Goal: Transaction & Acquisition: Subscribe to service/newsletter

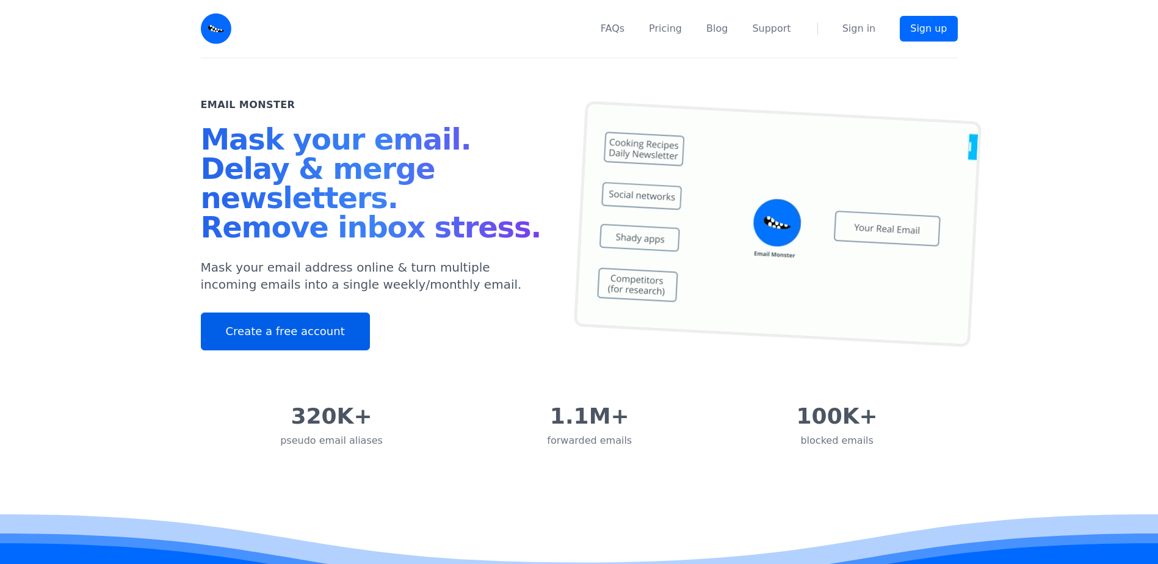
click at [294, 326] on link "Create a free account" at bounding box center [285, 332] width 169 height 38
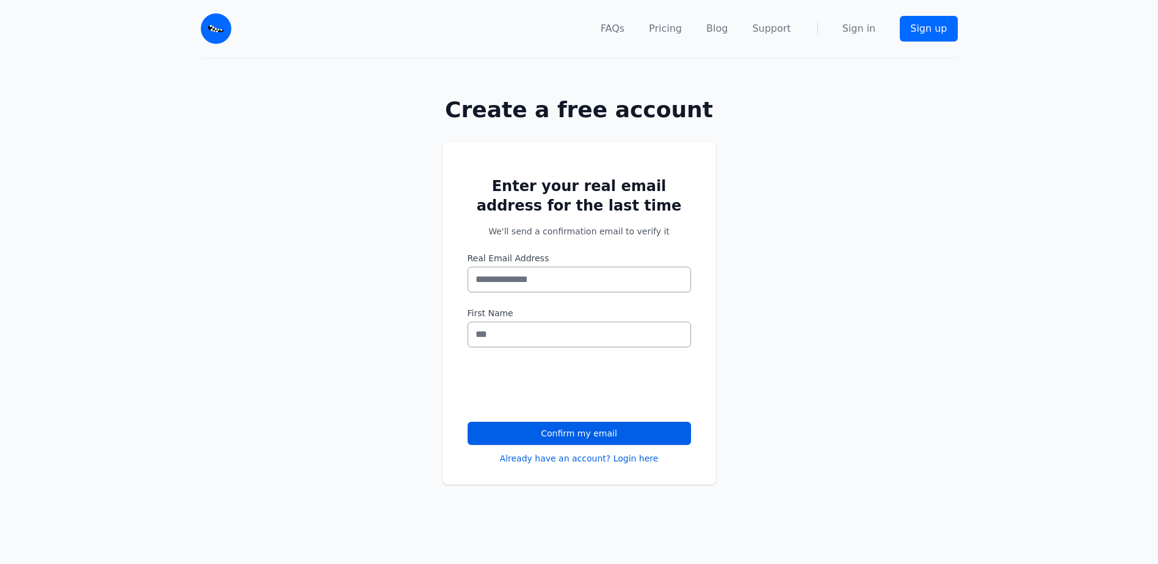
click at [590, 282] on input "Real Email Address" at bounding box center [580, 280] width 224 height 26
type input "*"
type input "**********"
type input "*****"
click at [477, 280] on input "**********" at bounding box center [580, 280] width 224 height 26
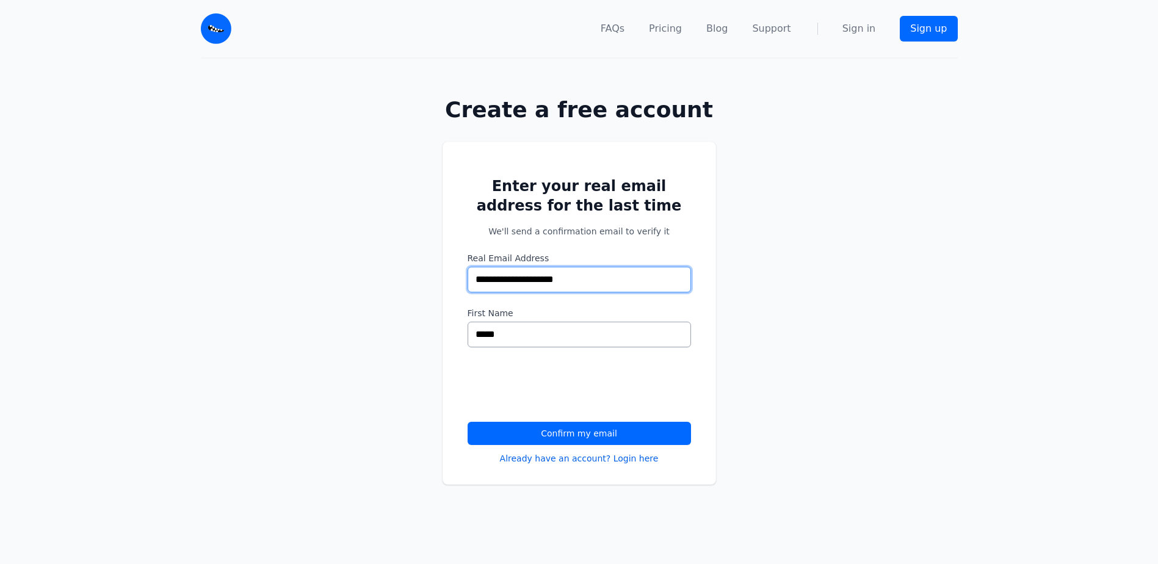
type input "**********"
click at [584, 433] on button "Confirm my email" at bounding box center [580, 433] width 224 height 23
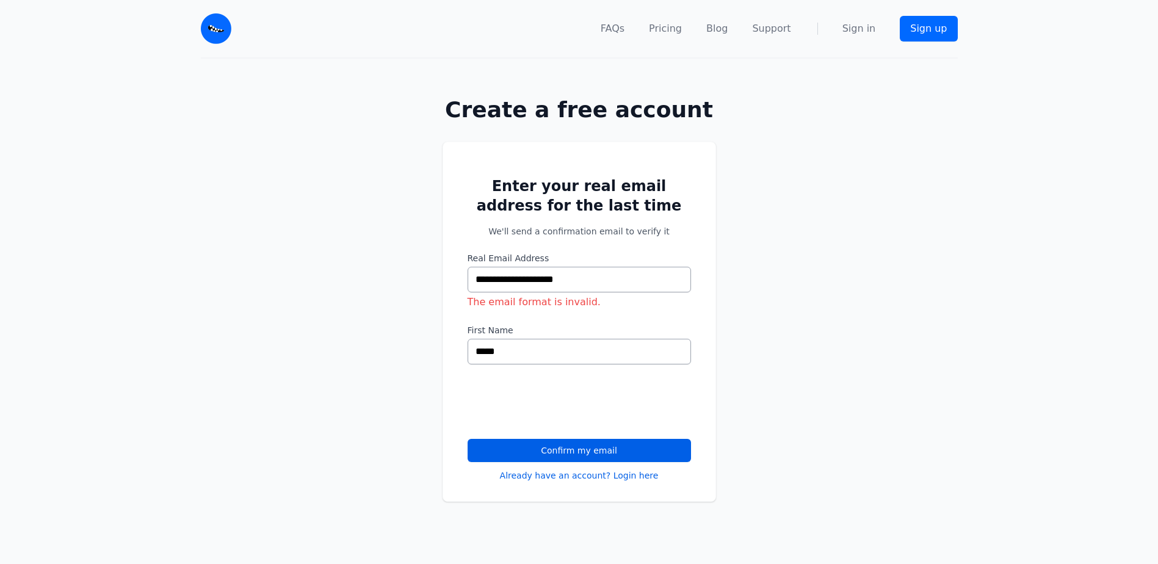
click at [494, 280] on input "**********" at bounding box center [580, 280] width 224 height 26
type input "**********"
click at [607, 452] on button "Confirm my email" at bounding box center [580, 450] width 224 height 23
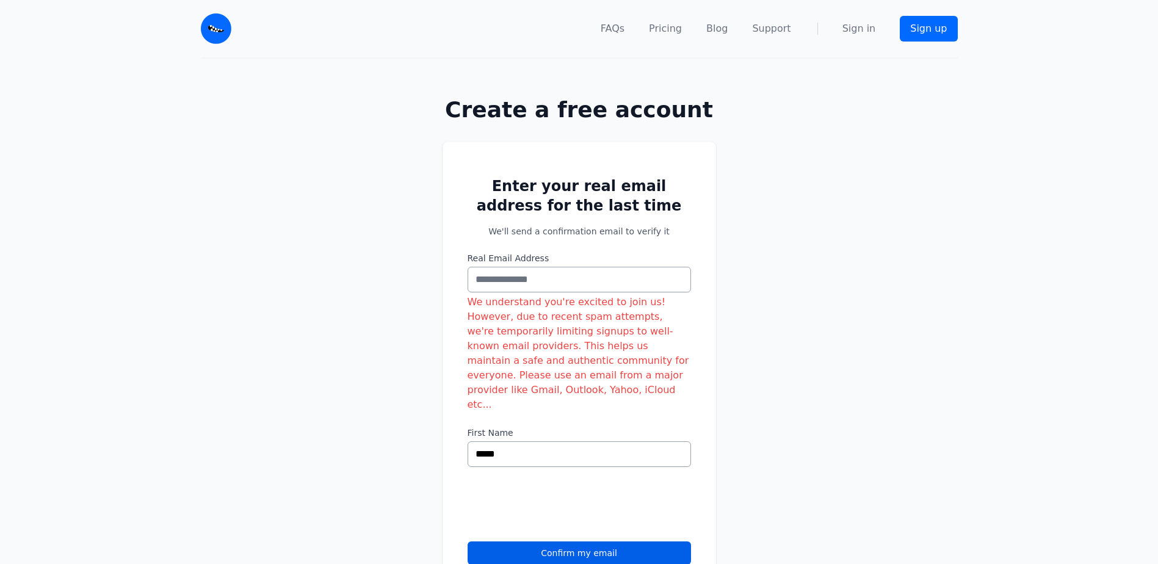
drag, startPoint x: 590, startPoint y: 282, endPoint x: 599, endPoint y: 281, distance: 9.2
click at [590, 282] on input "Real Email Address" at bounding box center [580, 280] width 224 height 26
click at [783, 281] on div "Enter your real email address for the last time We'll send a confirmation email…" at bounding box center [579, 387] width 1158 height 531
click at [576, 283] on input "Real Email Address" at bounding box center [580, 280] width 224 height 26
click at [719, 280] on div "Enter your real email address for the last time We'll send a confirmation email…" at bounding box center [579, 387] width 1158 height 531
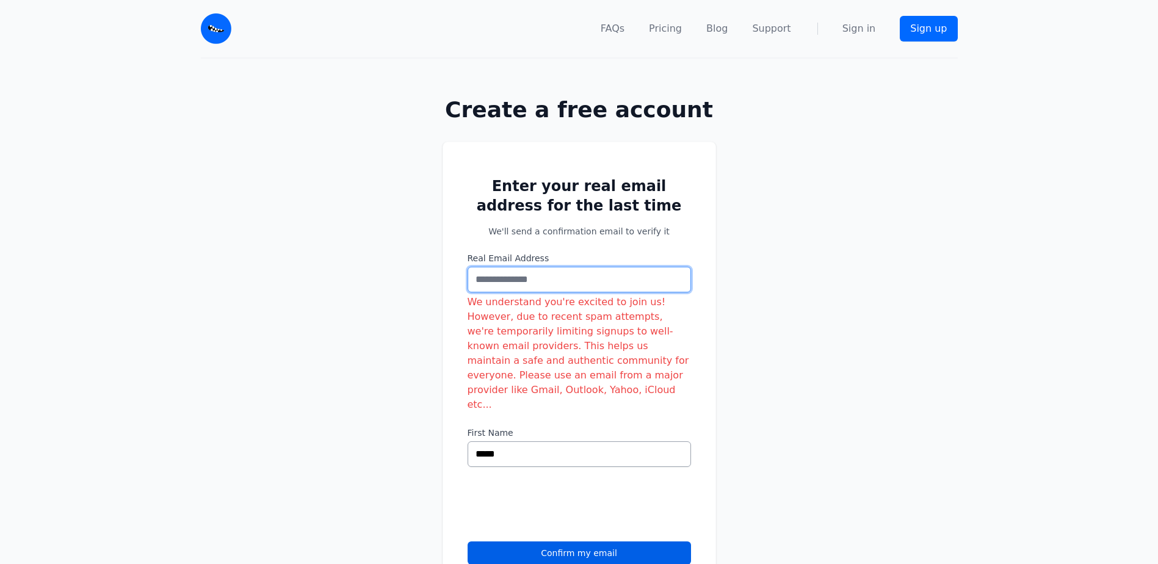
click at [623, 285] on input "Real Email Address" at bounding box center [580, 280] width 224 height 26
type input "**********"
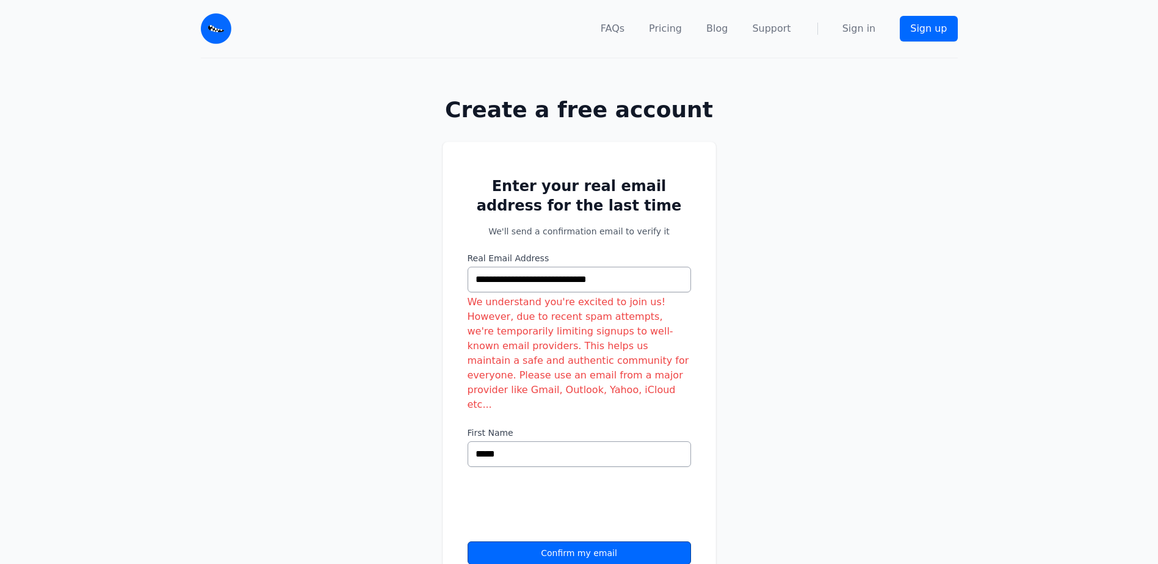
click at [621, 542] on button "Confirm my email" at bounding box center [580, 553] width 224 height 23
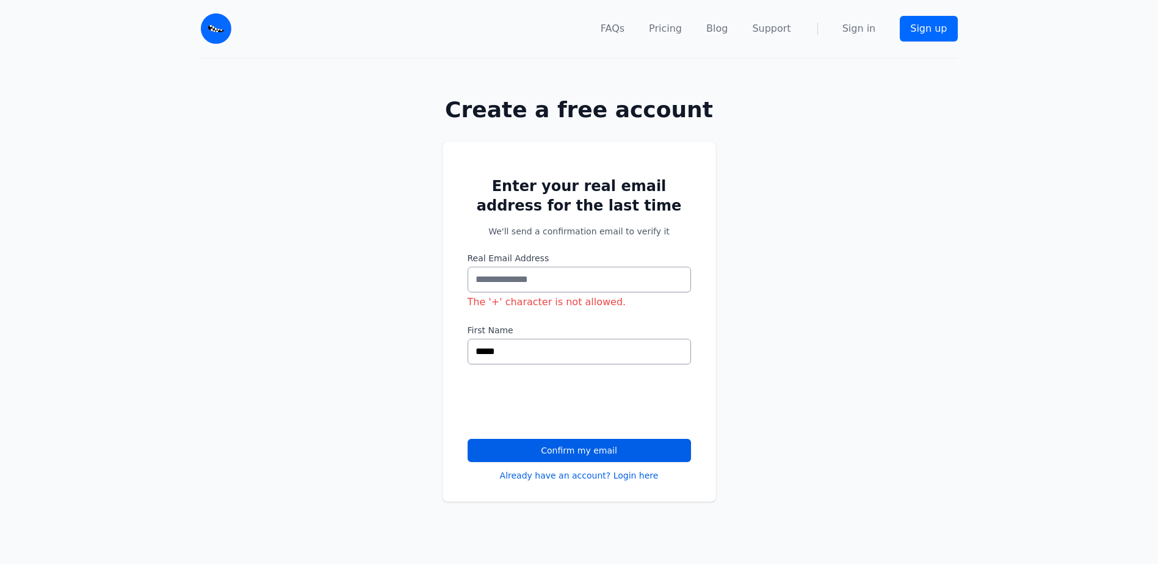
click at [608, 281] on input "Real Email Address" at bounding box center [580, 280] width 224 height 26
type input "**********"
click at [600, 445] on button "Confirm my email" at bounding box center [580, 450] width 224 height 23
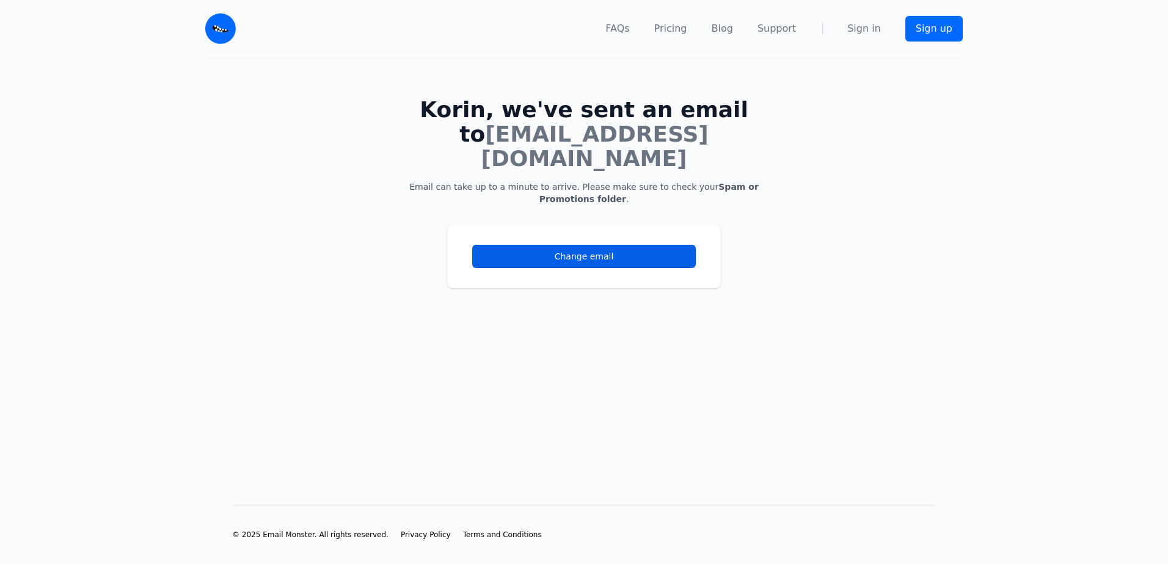
click at [862, 177] on main "Korin, we've sent an email to [EMAIL_ADDRESS][DOMAIN_NAME] Email can take up to…" at bounding box center [584, 262] width 1168 height 407
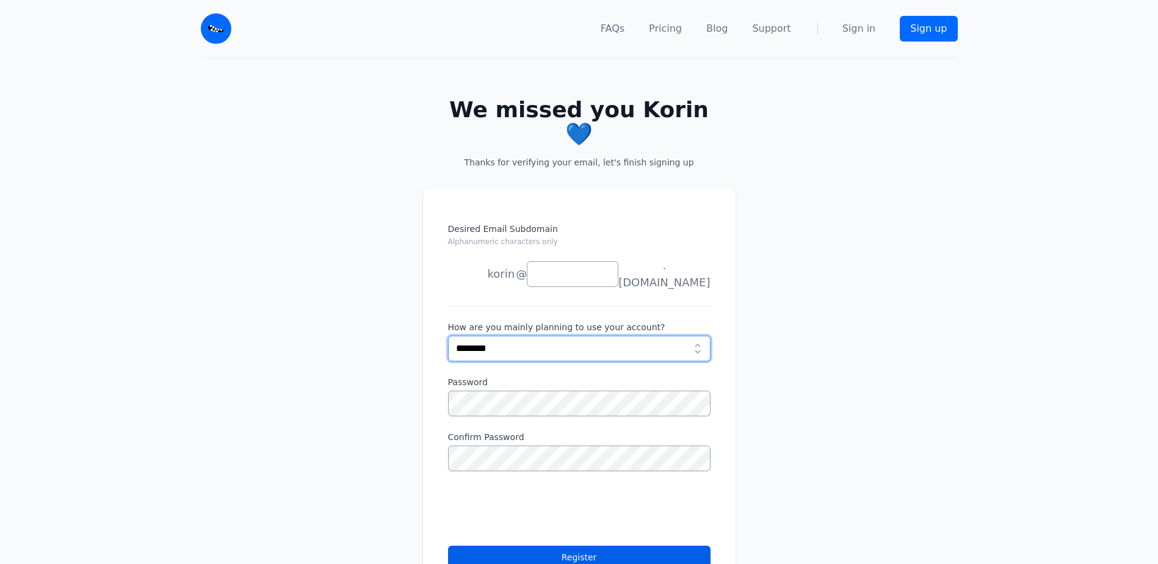
click at [592, 336] on select "**********" at bounding box center [579, 349] width 263 height 26
select select "*********"
click at [448, 336] on select "**********" at bounding box center [579, 349] width 263 height 26
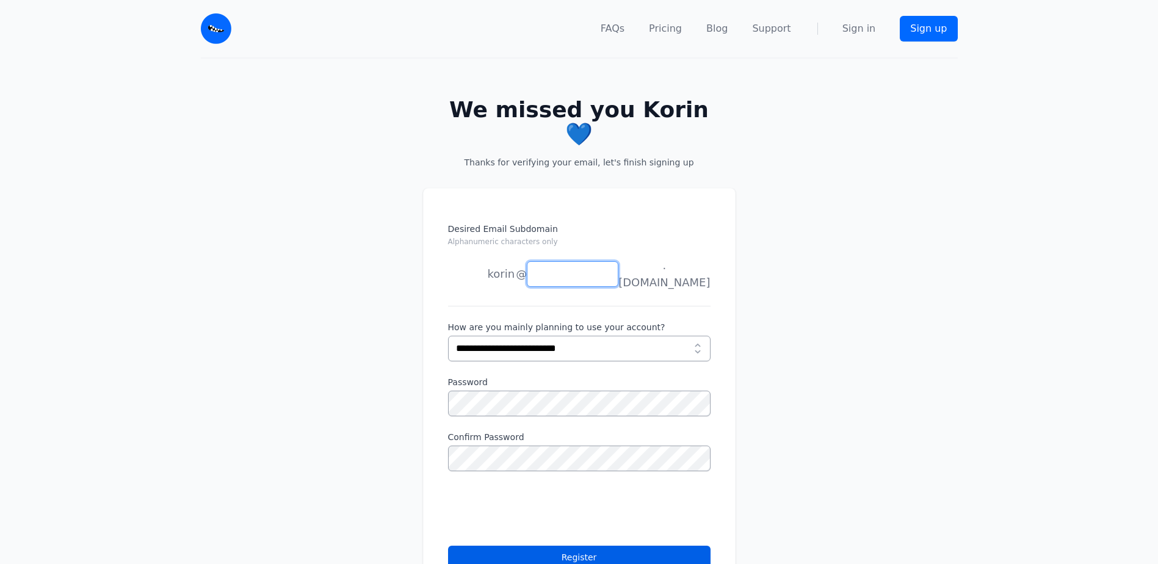
click at [598, 261] on input "Desired Email Subdomain Alphanumeric characters only" at bounding box center [573, 274] width 92 height 26
click at [558, 261] on input "Desired Email Subdomain Alphanumeric characters only" at bounding box center [573, 274] width 92 height 26
drag, startPoint x: 711, startPoint y: 245, endPoint x: 740, endPoint y: 247, distance: 28.8
click at [715, 246] on div "Desired Email Subdomain Alphanumeric characters only korin joe news anything @ …" at bounding box center [579, 398] width 313 height 421
click at [573, 261] on input "Desired Email Subdomain Alphanumeric characters only" at bounding box center [573, 274] width 92 height 26
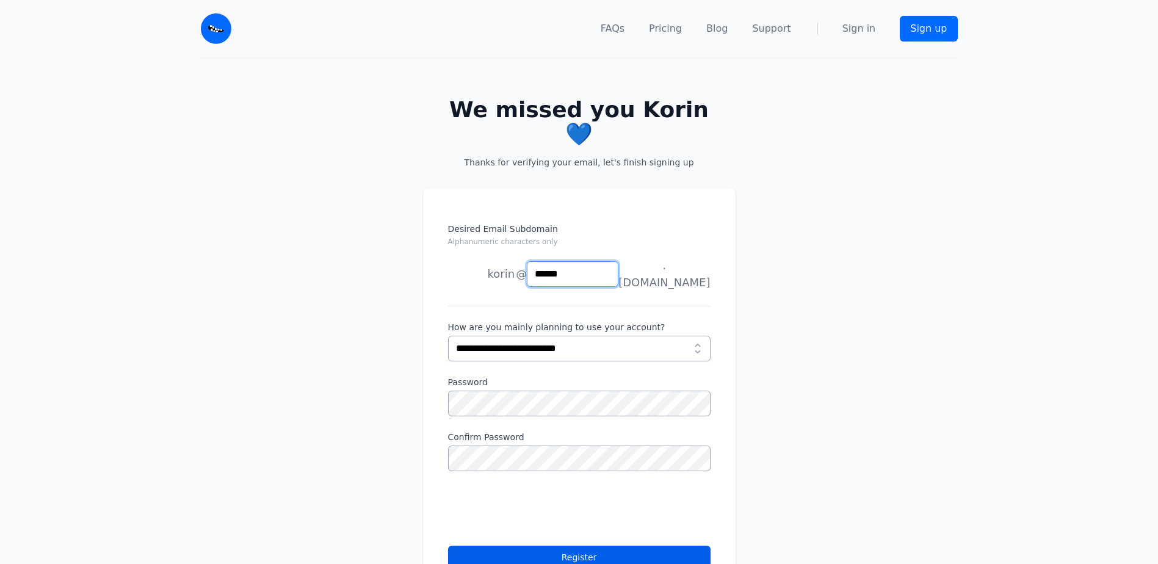
type input "******"
click at [697, 366] on keeper-lock "Open Keeper Popup" at bounding box center [696, 370] width 15 height 15
click at [811, 271] on div "Desired Email Subdomain Alphanumeric characters only korin joe news anything @ …" at bounding box center [579, 413] width 1158 height 489
click at [696, 373] on keeper-lock "Open Keeper Popup" at bounding box center [696, 370] width 15 height 15
click at [699, 371] on keeper-lock "Open Keeper Popup" at bounding box center [696, 370] width 15 height 15
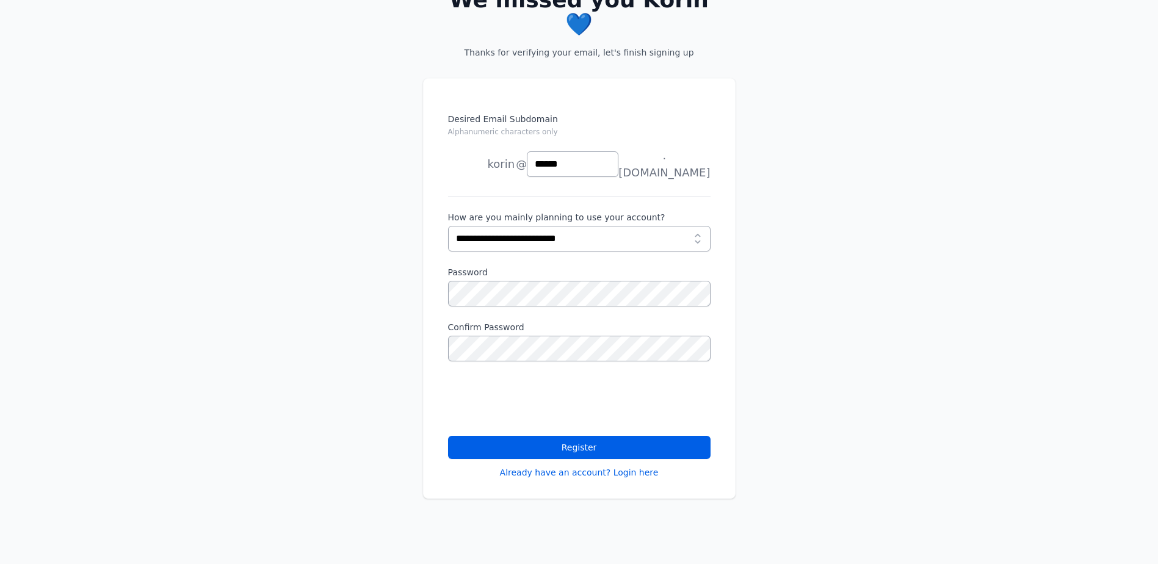
scroll to position [122, 0]
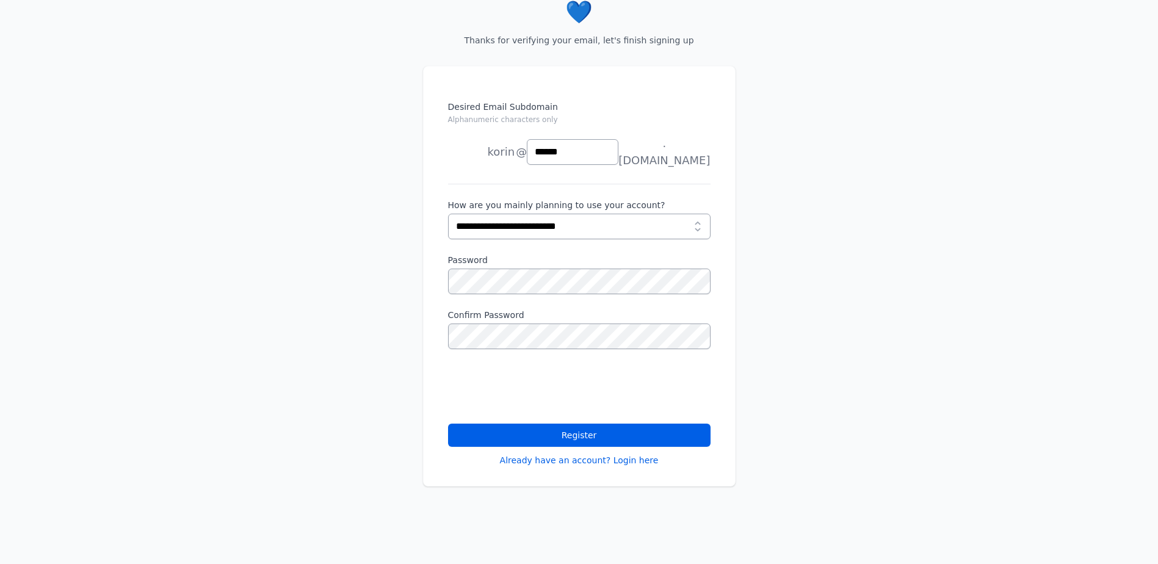
drag, startPoint x: 636, startPoint y: 400, endPoint x: 882, endPoint y: 59, distance: 420.8
click at [882, 59] on keeper-draggable-element at bounding box center [860, 221] width 213 height 354
click at [609, 424] on button "Register" at bounding box center [579, 435] width 263 height 23
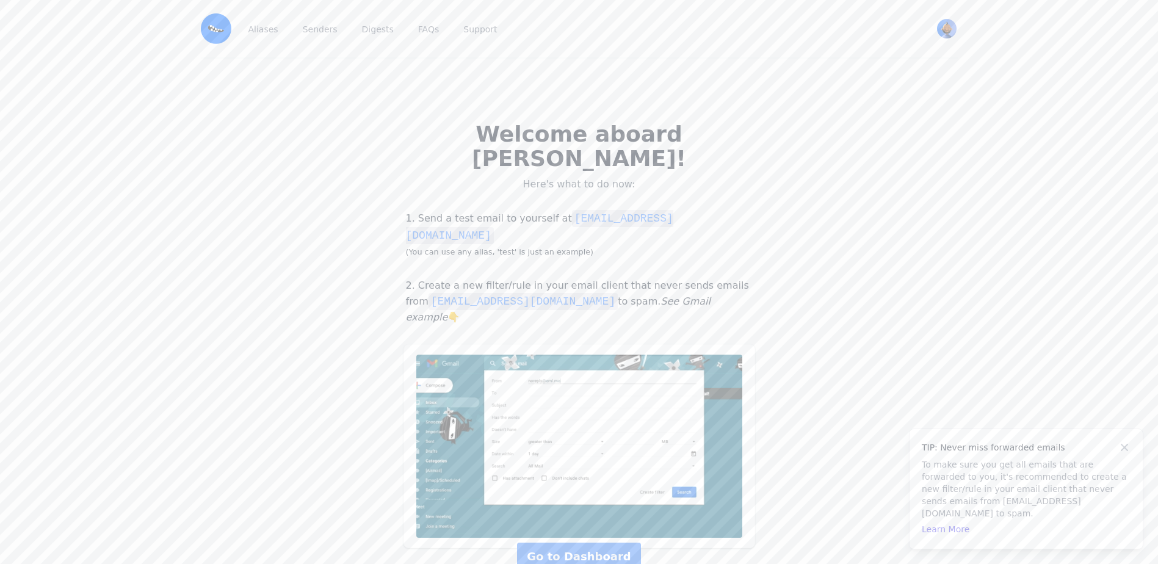
click at [487, 210] on p "1. Send a test email to yourself at [EMAIL_ADDRESS][DOMAIN_NAME] (You can use a…" at bounding box center [580, 234] width 352 height 49
click at [836, 208] on div "Welcome aboard korin! Here's what to do now: 1. Send a test email to yourself a…" at bounding box center [579, 337] width 1158 height 556
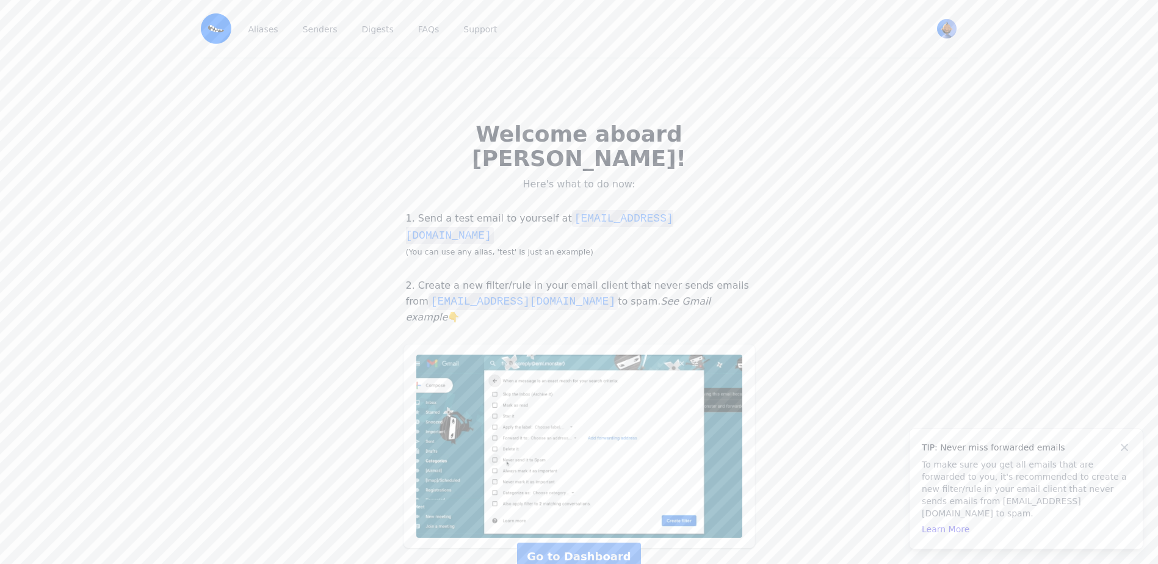
click at [496, 210] on p "1. Send a test email to yourself at test@indigo.eml.monster (You can use any al…" at bounding box center [580, 234] width 352 height 49
click at [581, 296] on icon "See Gmail example" at bounding box center [558, 309] width 305 height 27
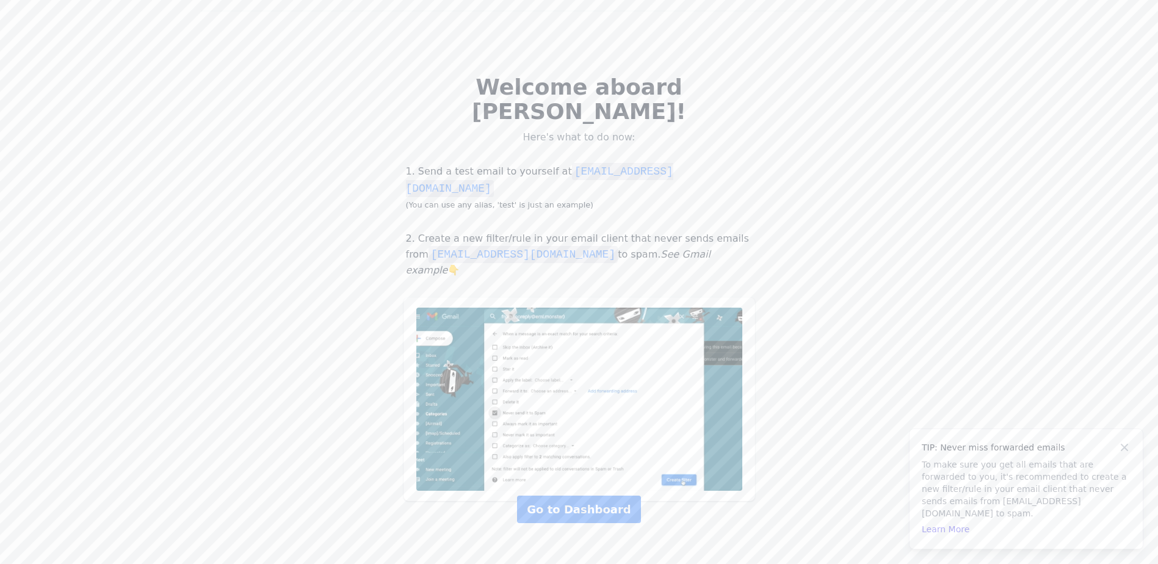
scroll to position [92, 0]
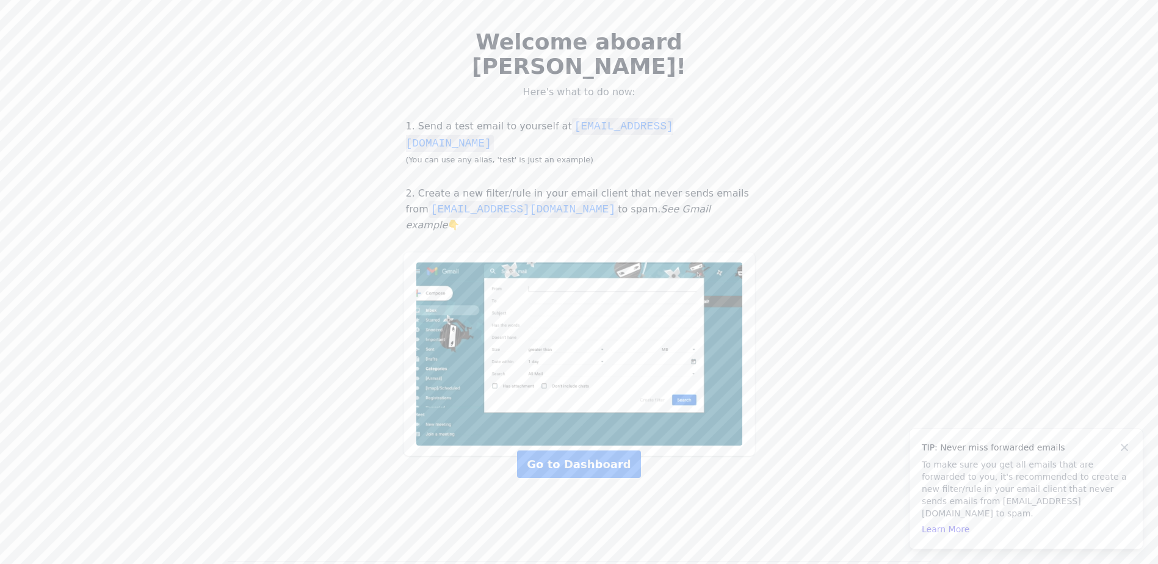
click at [498, 201] on code "[EMAIL_ADDRESS][DOMAIN_NAME]" at bounding box center [523, 209] width 189 height 17
drag, startPoint x: 498, startPoint y: 169, endPoint x: 486, endPoint y: 169, distance: 12.2
click at [486, 201] on code "[EMAIL_ADDRESS][DOMAIN_NAME]" at bounding box center [523, 209] width 189 height 17
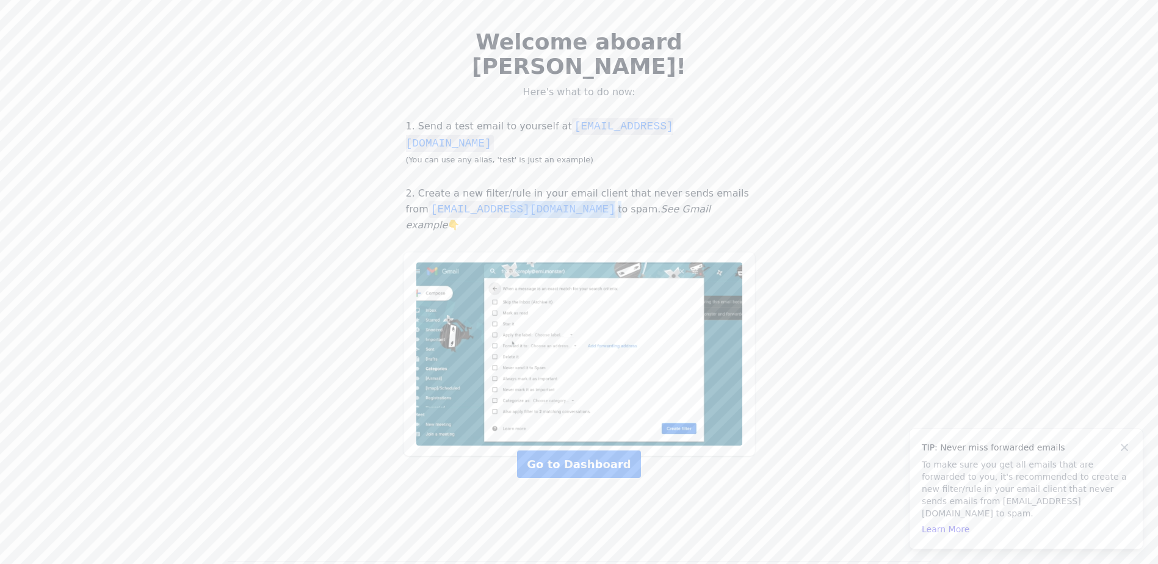
click at [486, 201] on code "[EMAIL_ADDRESS][DOMAIN_NAME]" at bounding box center [523, 209] width 189 height 17
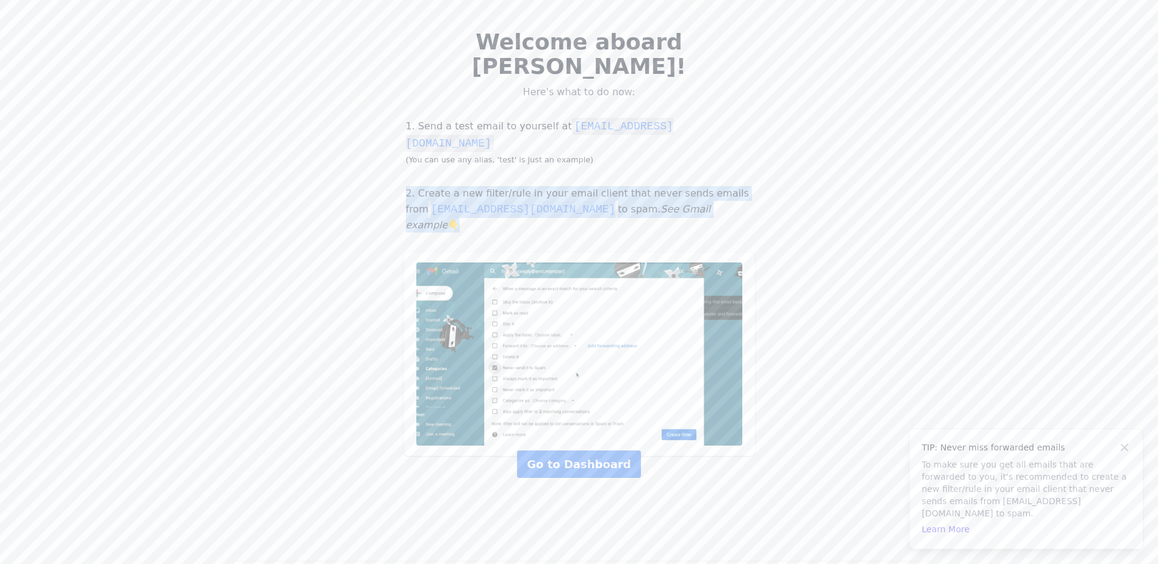
click at [486, 201] on code "[EMAIL_ADDRESS][DOMAIN_NAME]" at bounding box center [523, 209] width 189 height 17
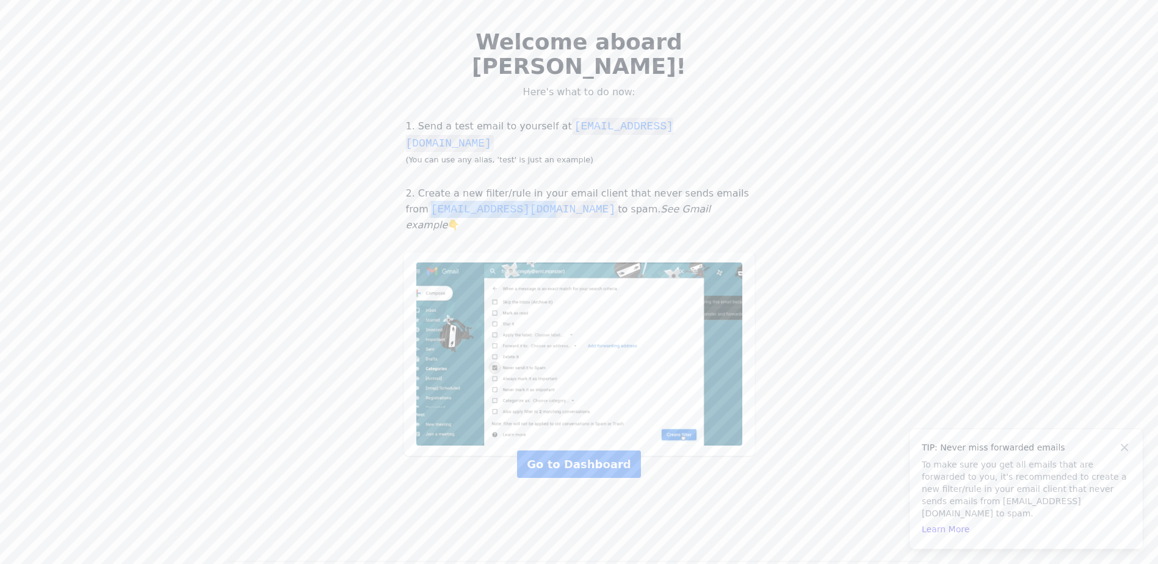
drag, startPoint x: 520, startPoint y: 169, endPoint x: 409, endPoint y: 172, distance: 111.2
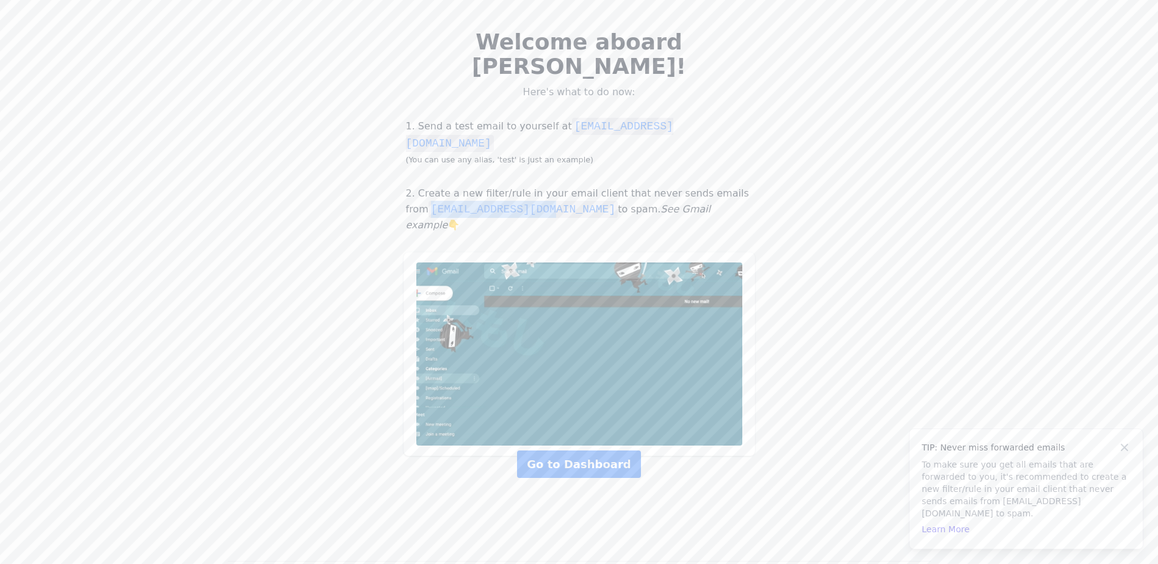
click at [429, 201] on code "[EMAIL_ADDRESS][DOMAIN_NAME]" at bounding box center [523, 209] width 189 height 17
copy code "[EMAIL_ADDRESS][DOMAIN_NAME]"
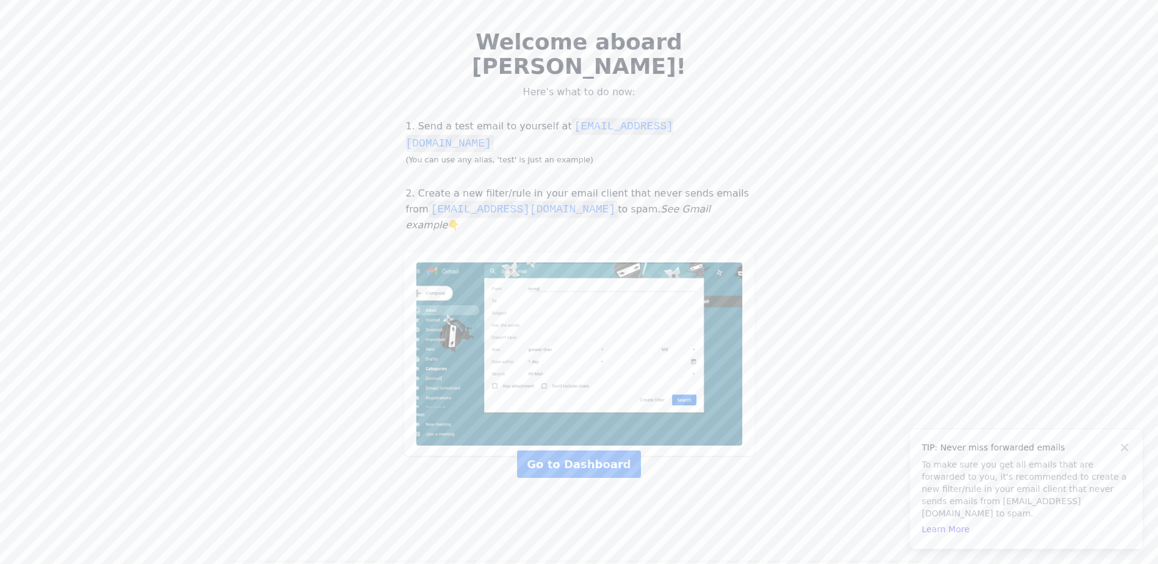
click at [904, 349] on div "Welcome aboard korin! Here's what to do now: 1. Send a test email to yourself a…" at bounding box center [579, 244] width 1158 height 556
click at [609, 306] on img at bounding box center [579, 354] width 326 height 183
click at [608, 118] on code "[EMAIL_ADDRESS][DOMAIN_NAME]" at bounding box center [539, 135] width 267 height 34
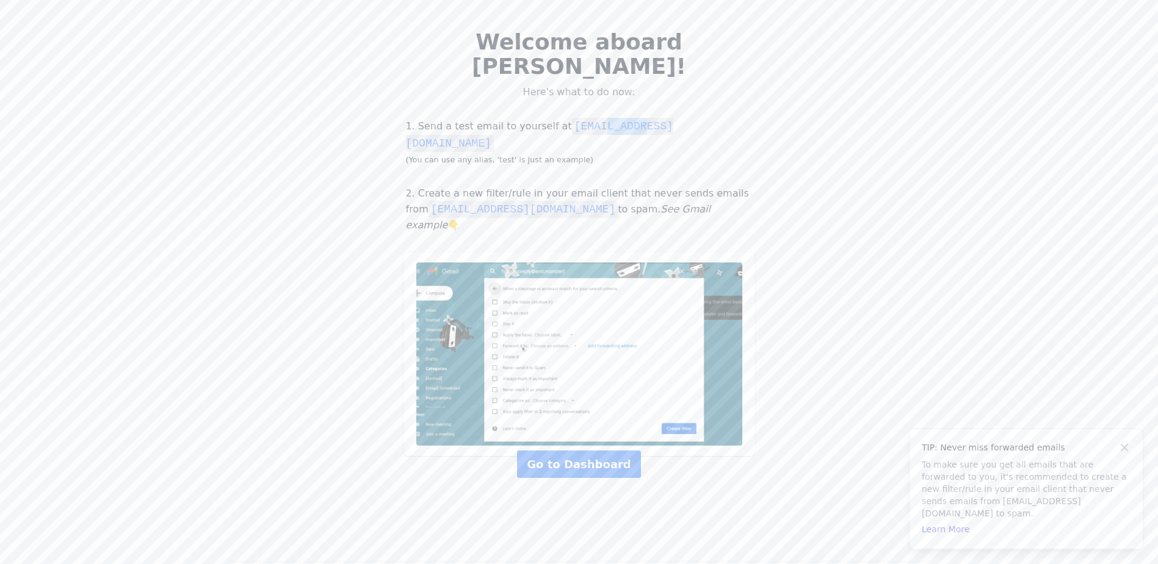
click at [608, 118] on code "[EMAIL_ADDRESS][DOMAIN_NAME]" at bounding box center [539, 135] width 267 height 34
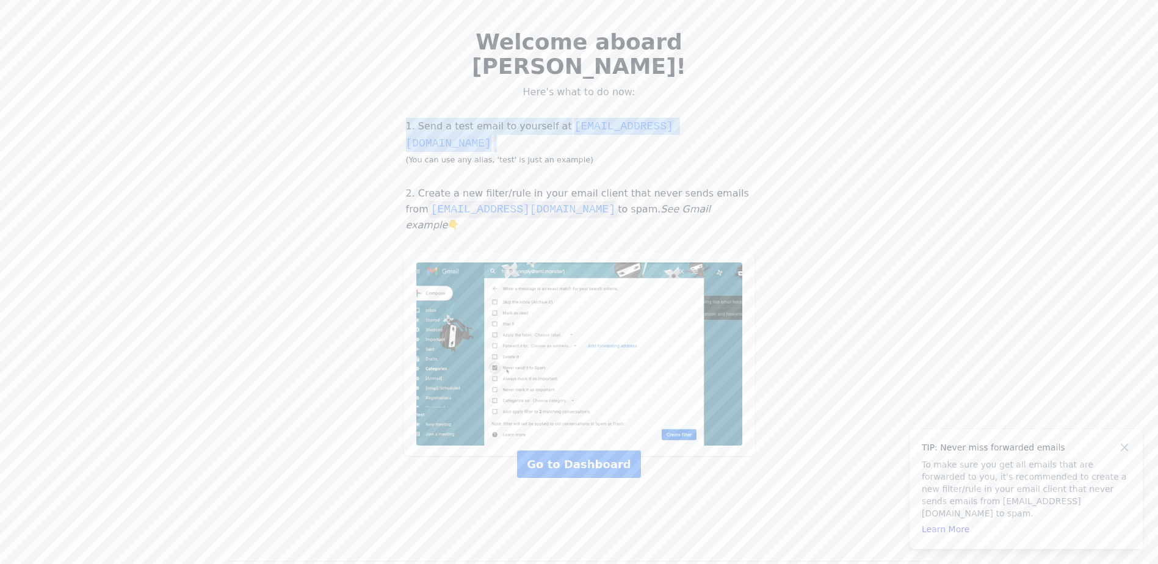
click at [608, 118] on code "[EMAIL_ADDRESS][DOMAIN_NAME]" at bounding box center [539, 135] width 267 height 34
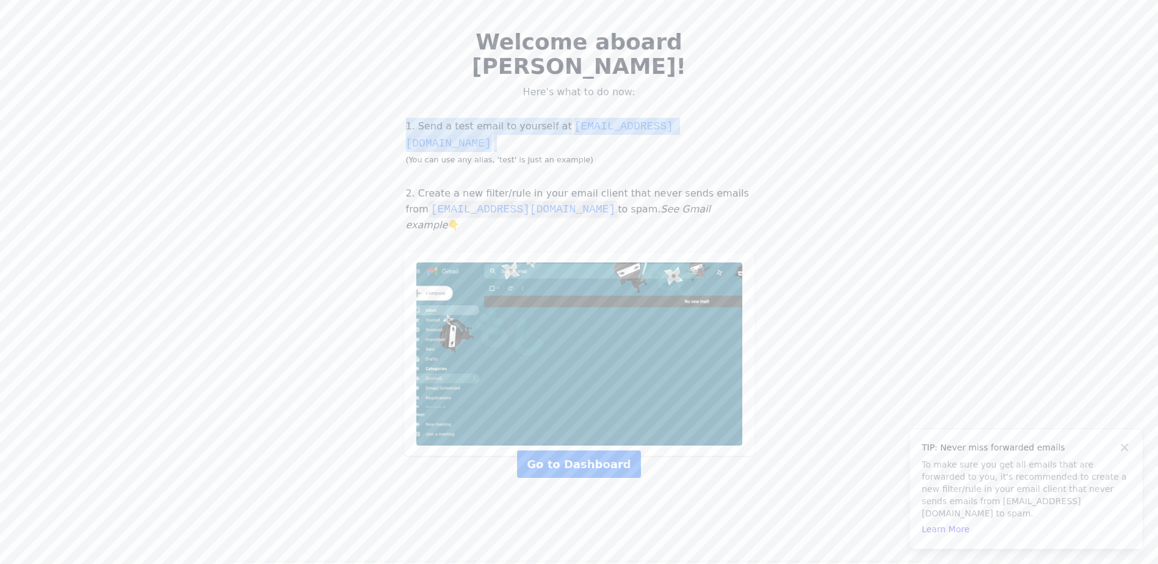
drag, startPoint x: 608, startPoint y: 98, endPoint x: 555, endPoint y: 98, distance: 53.1
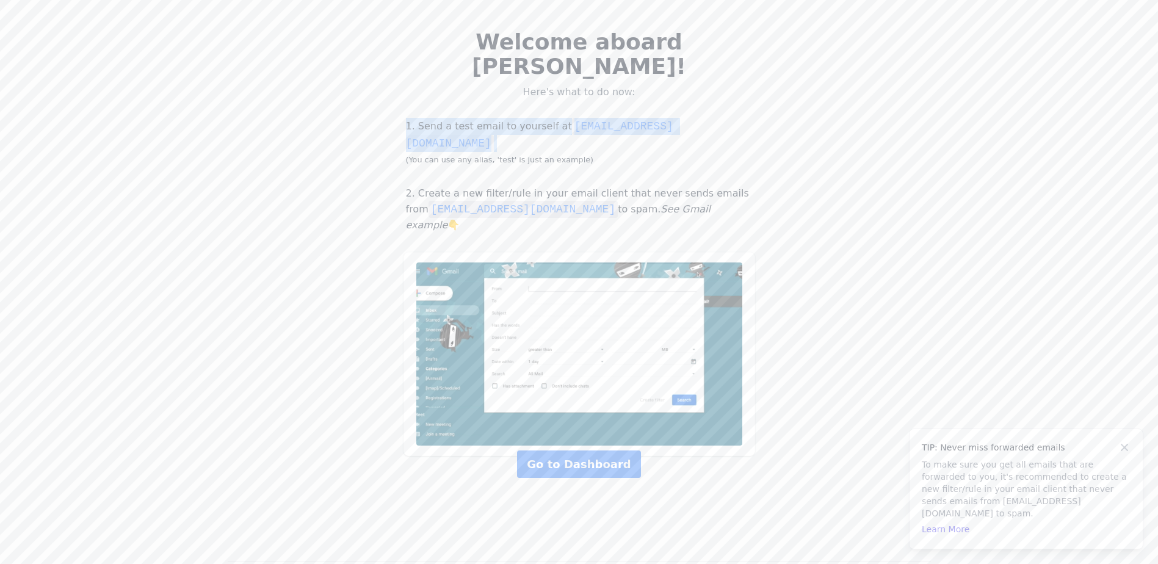
click at [555, 118] on code "[EMAIL_ADDRESS][DOMAIN_NAME]" at bounding box center [539, 135] width 267 height 34
drag, startPoint x: 554, startPoint y: 101, endPoint x: 699, endPoint y: 99, distance: 144.7
click at [699, 118] on p "1. Send a test email to yourself at test@indigo.eml.monster (You can use any al…" at bounding box center [580, 142] width 352 height 49
copy code "[EMAIL_ADDRESS][DOMAIN_NAME]"
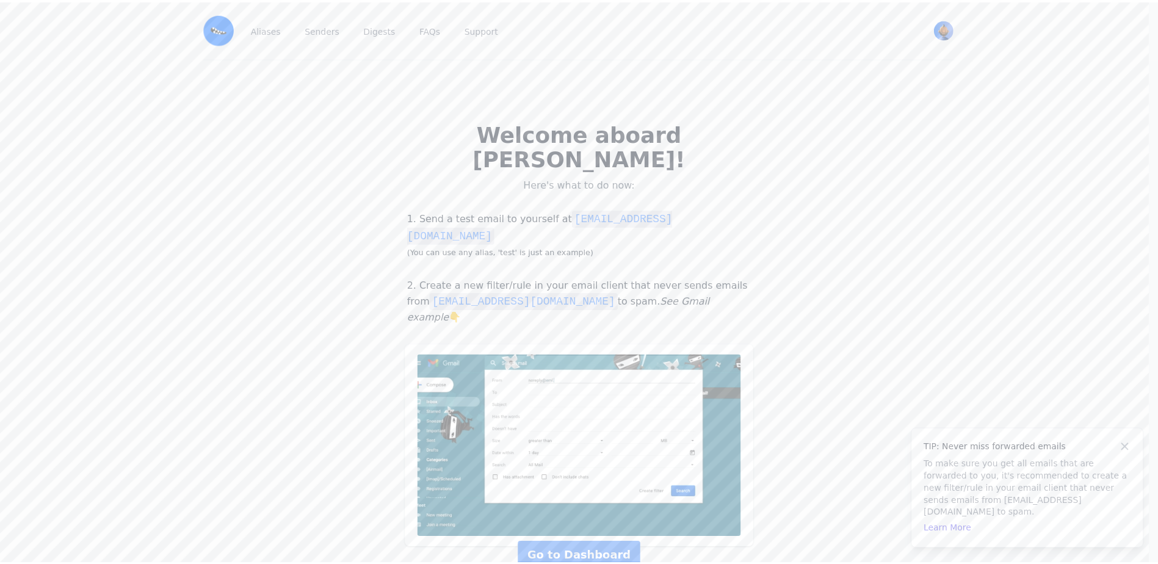
scroll to position [92, 0]
